Goal: Information Seeking & Learning: Learn about a topic

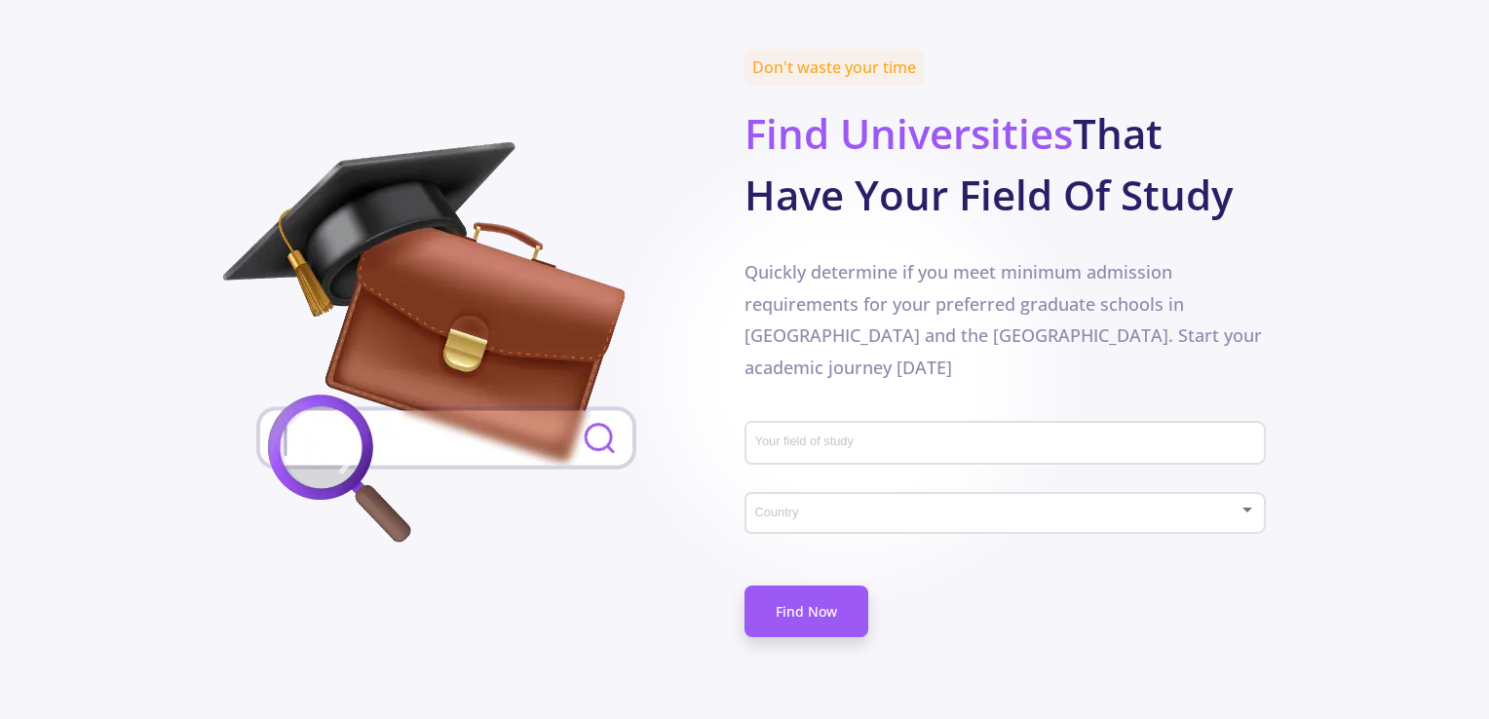
scroll to position [1072, 0]
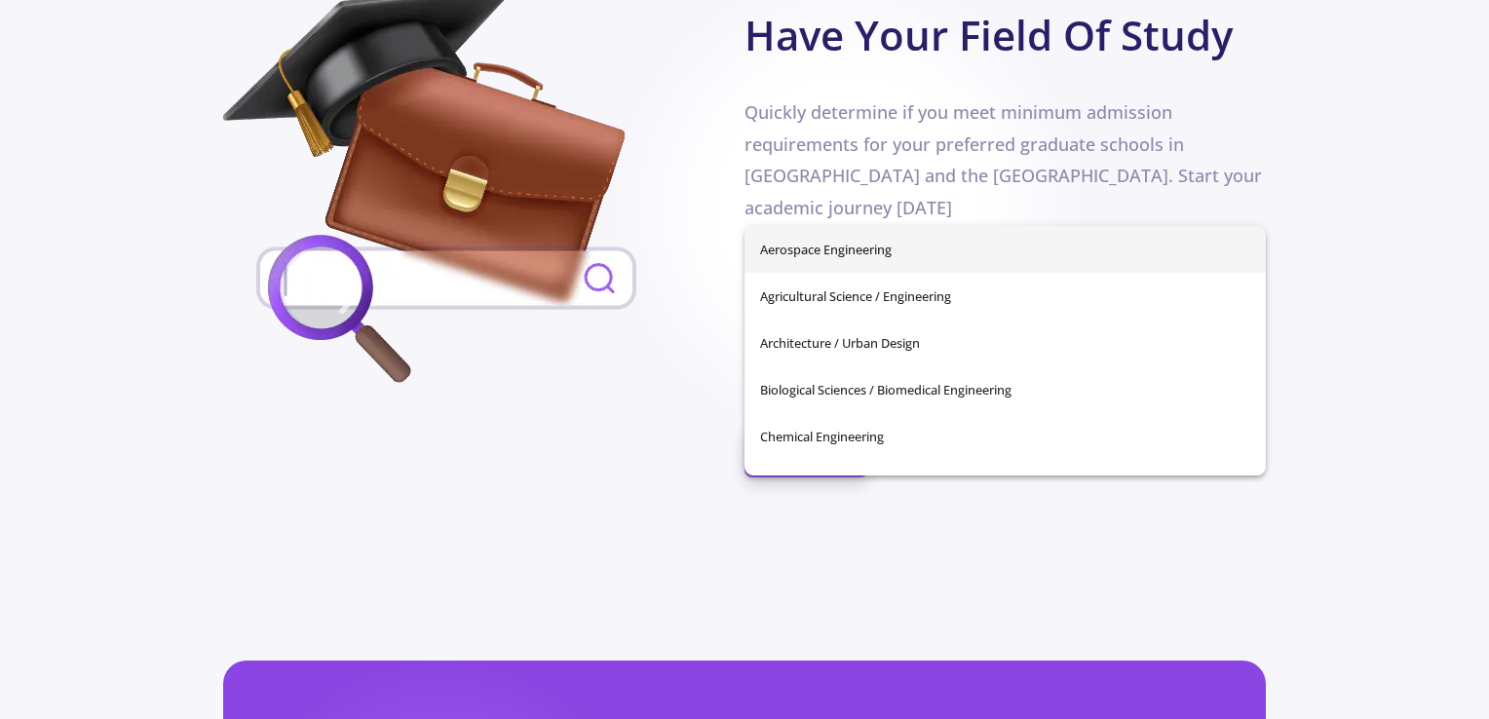
click at [819, 276] on input "Your field of study" at bounding box center [1008, 285] width 508 height 18
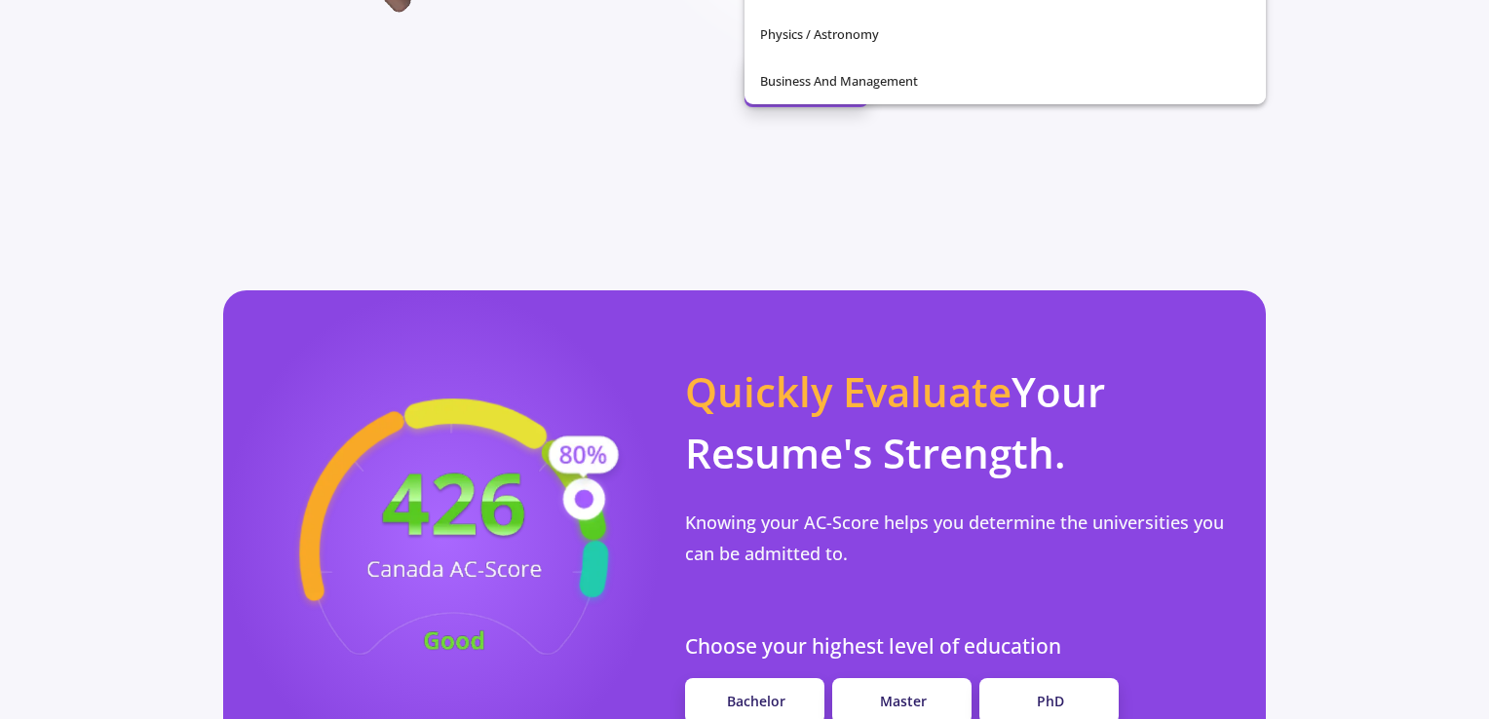
scroll to position [1462, 0]
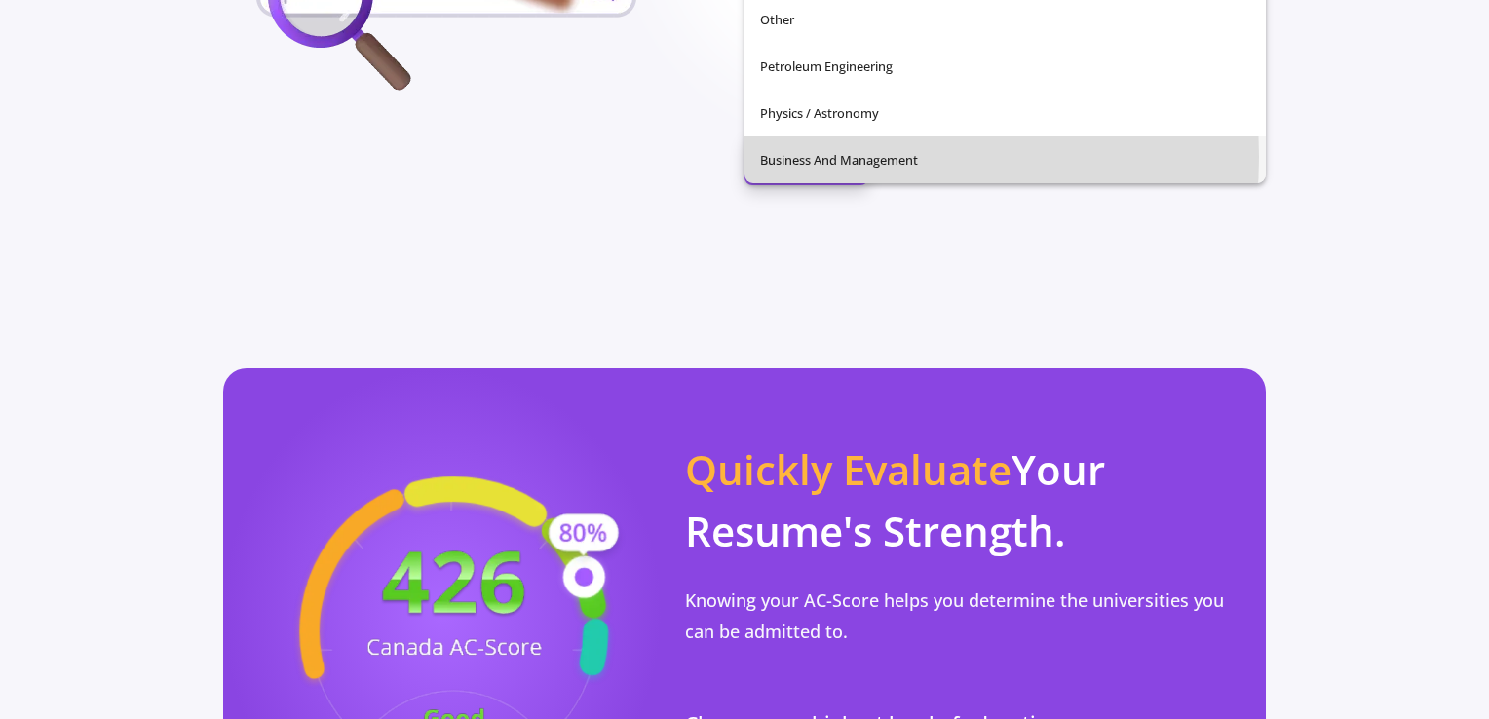
click at [830, 157] on span "Business and Management" at bounding box center [1005, 159] width 490 height 47
type input "Business and Management"
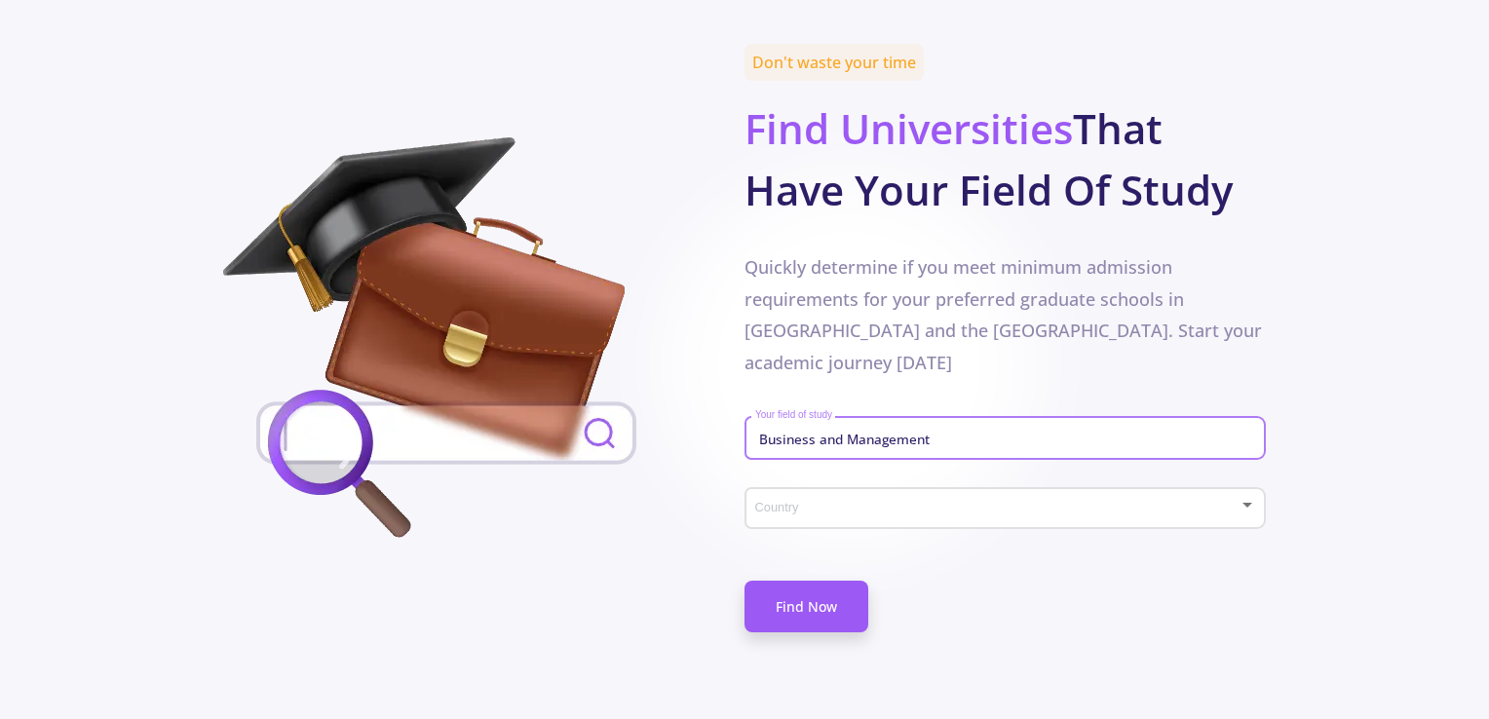
click at [802, 502] on span at bounding box center [999, 509] width 481 height 14
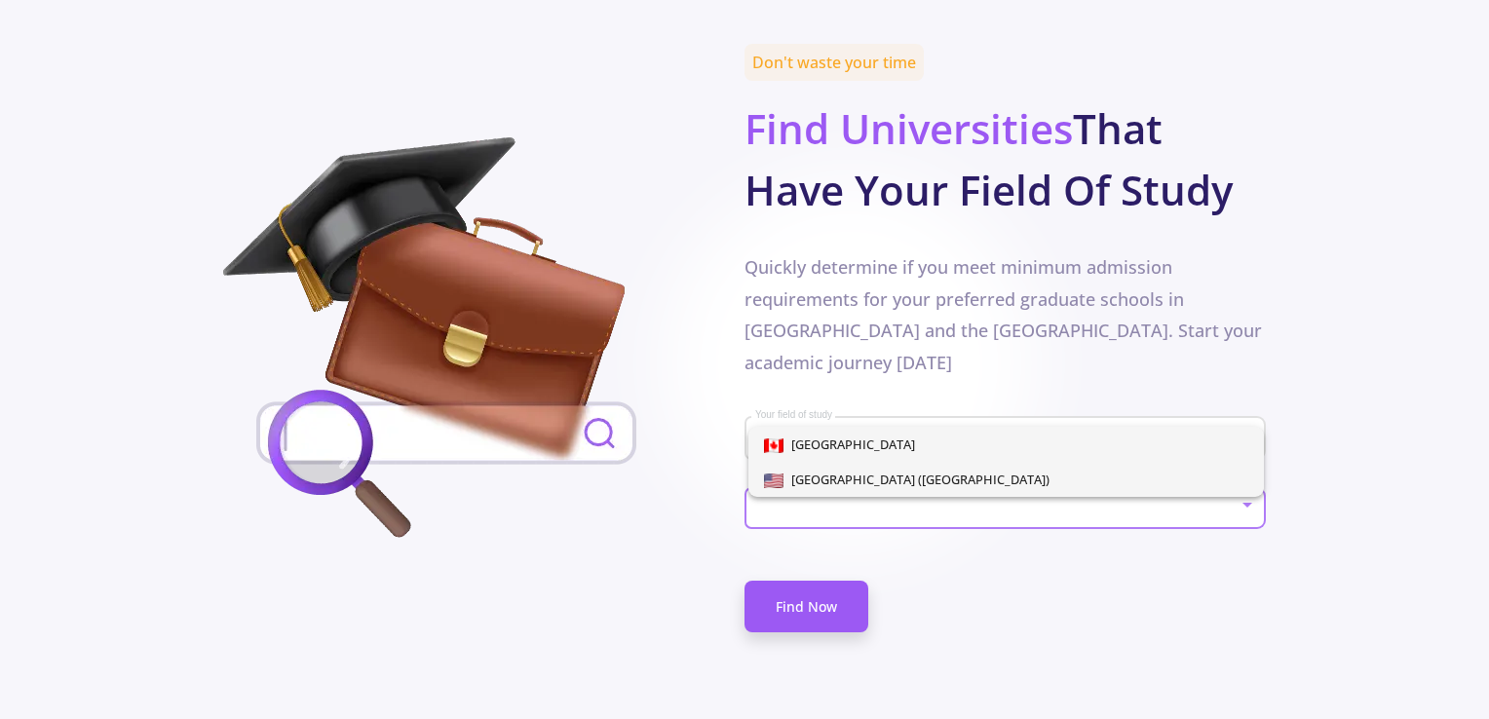
click at [804, 472] on span "[GEOGRAPHIC_DATA] ([GEOGRAPHIC_DATA])" at bounding box center [917, 480] width 266 height 18
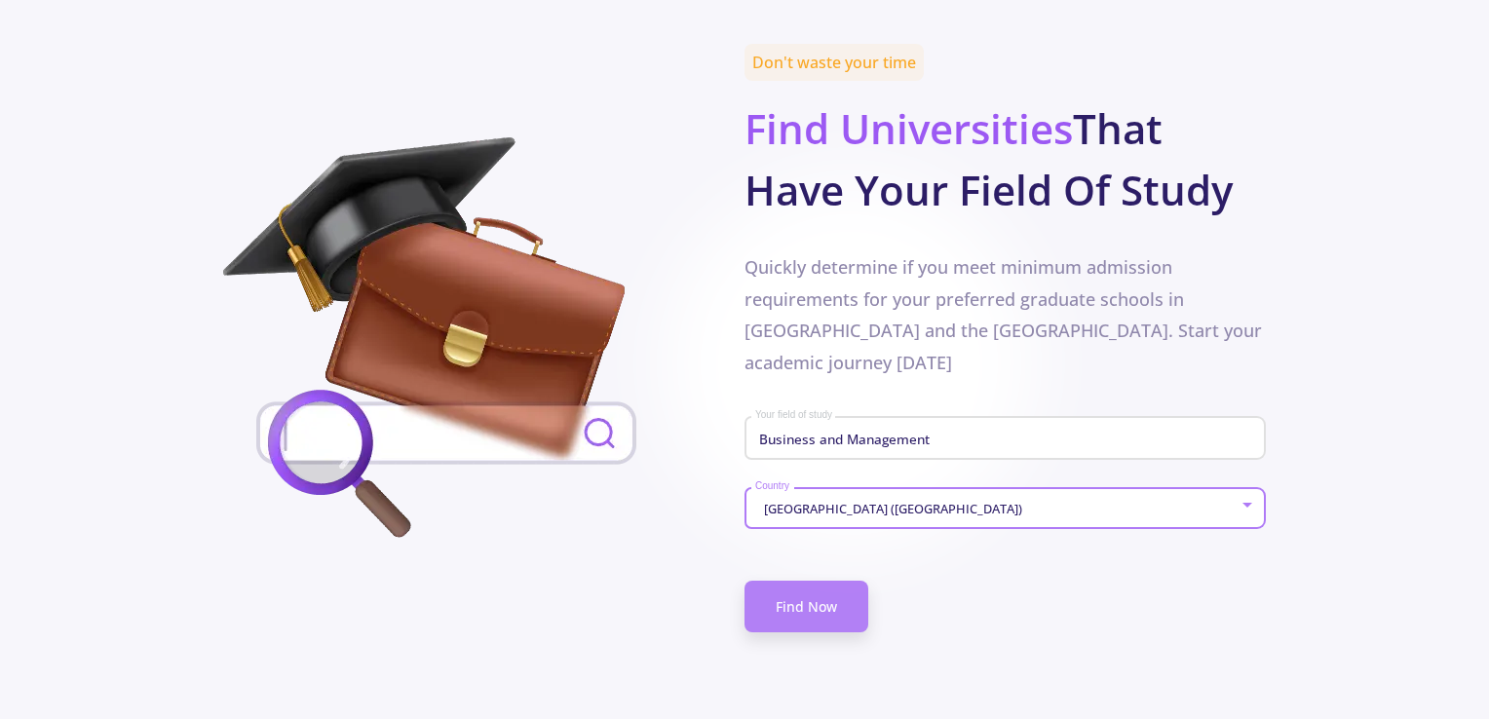
click at [819, 581] on link "Find Now" at bounding box center [807, 607] width 124 height 52
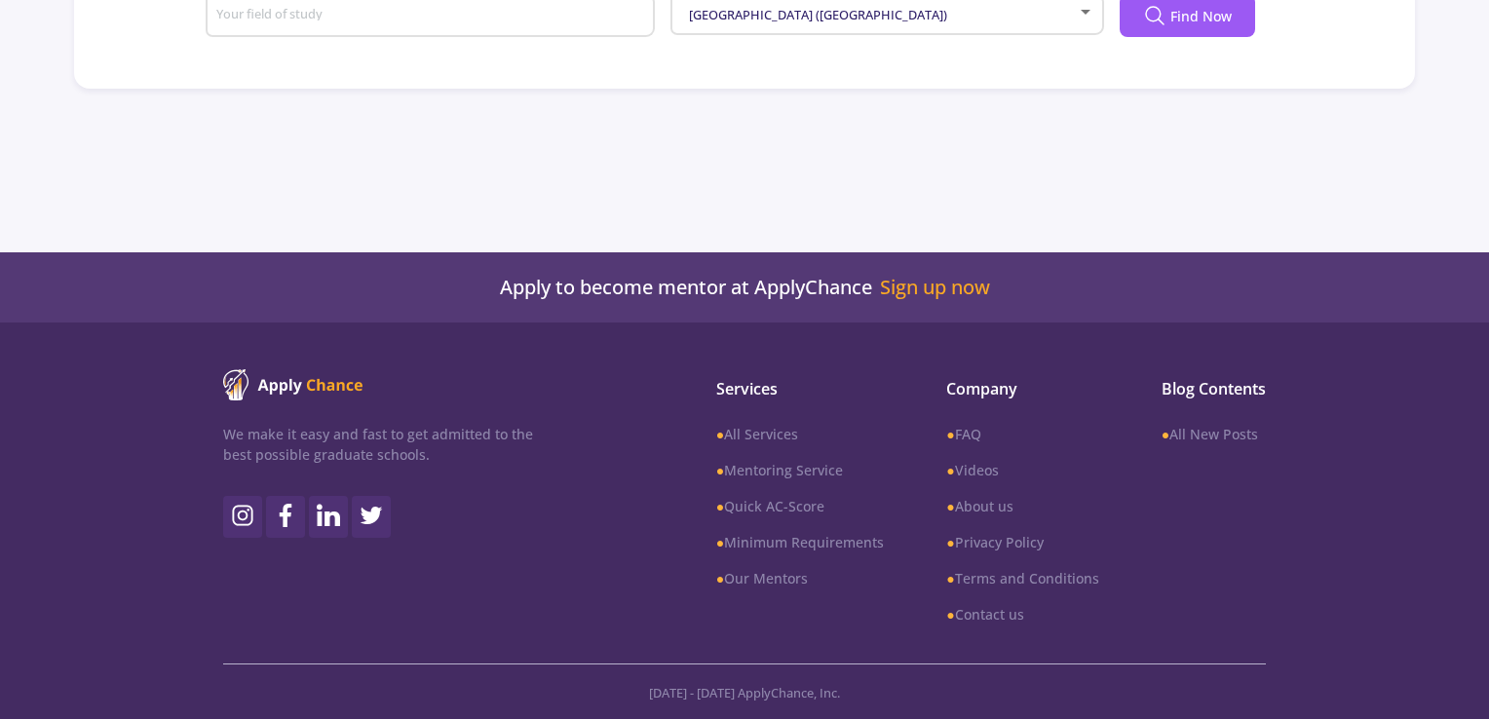
type input "Business and Management"
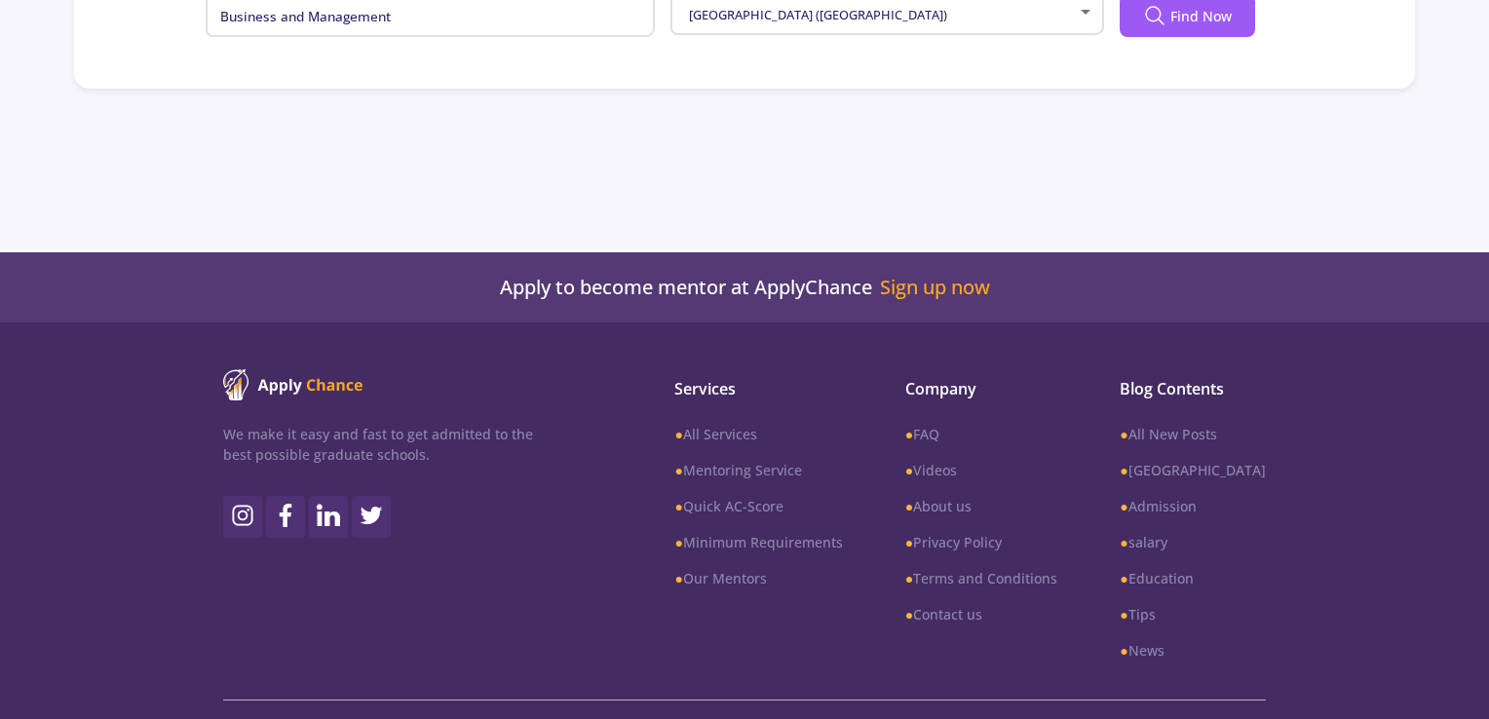
scroll to position [503, 0]
